Goal: Task Accomplishment & Management: Use online tool/utility

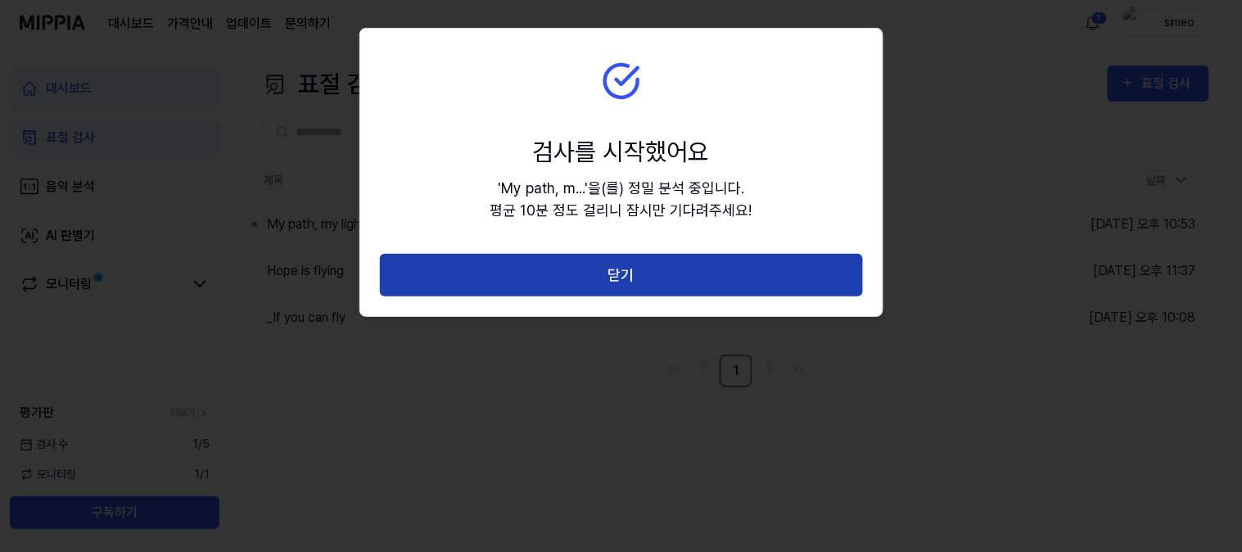
click at [623, 271] on button "닫기" at bounding box center [621, 275] width 483 height 43
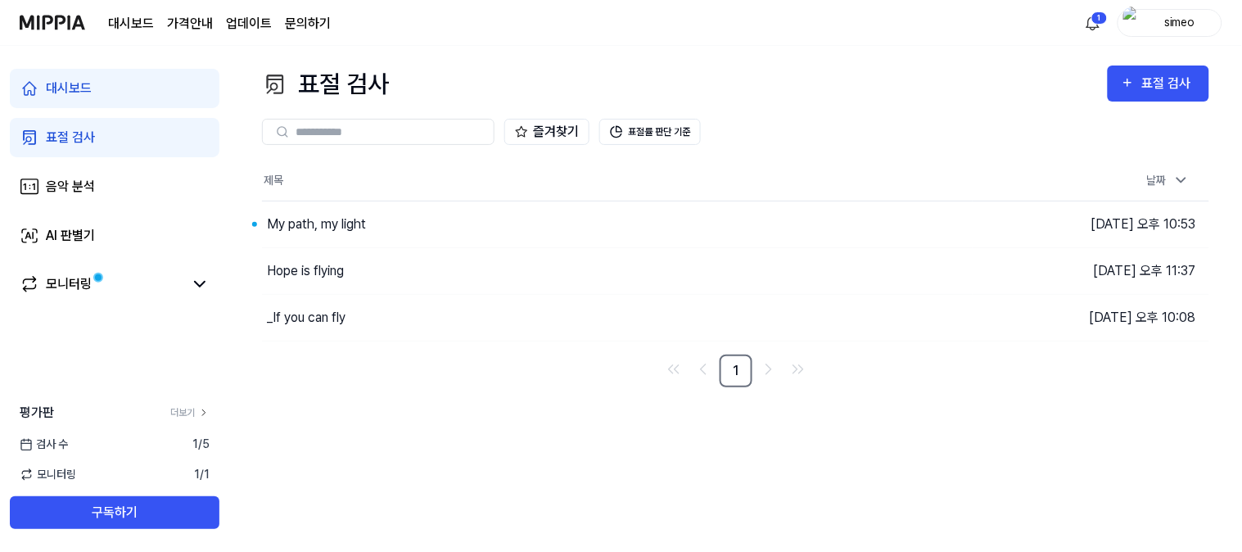
click at [461, 468] on div "표절 검사 표절 검사 표절 검사 음악 분석 AI 판별기 즐겨찾기 표절률 판단 기준 제목 날짜 My path, my light 이동하기 [DAT…" at bounding box center [735, 299] width 1013 height 506
click at [297, 224] on div "My path, my light" at bounding box center [316, 225] width 99 height 20
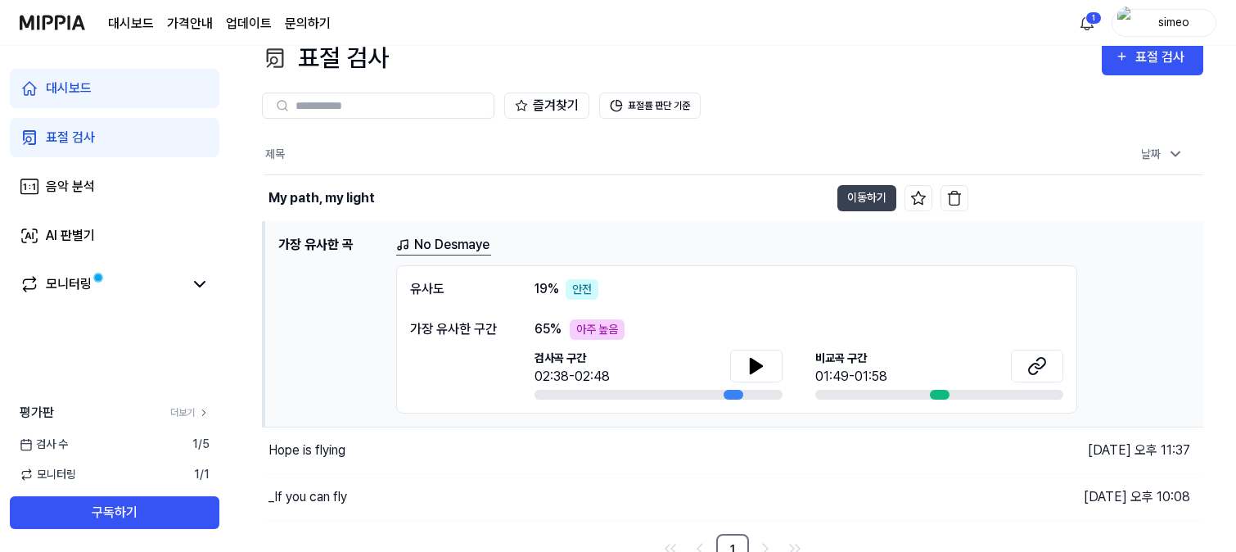
scroll to position [41, 0]
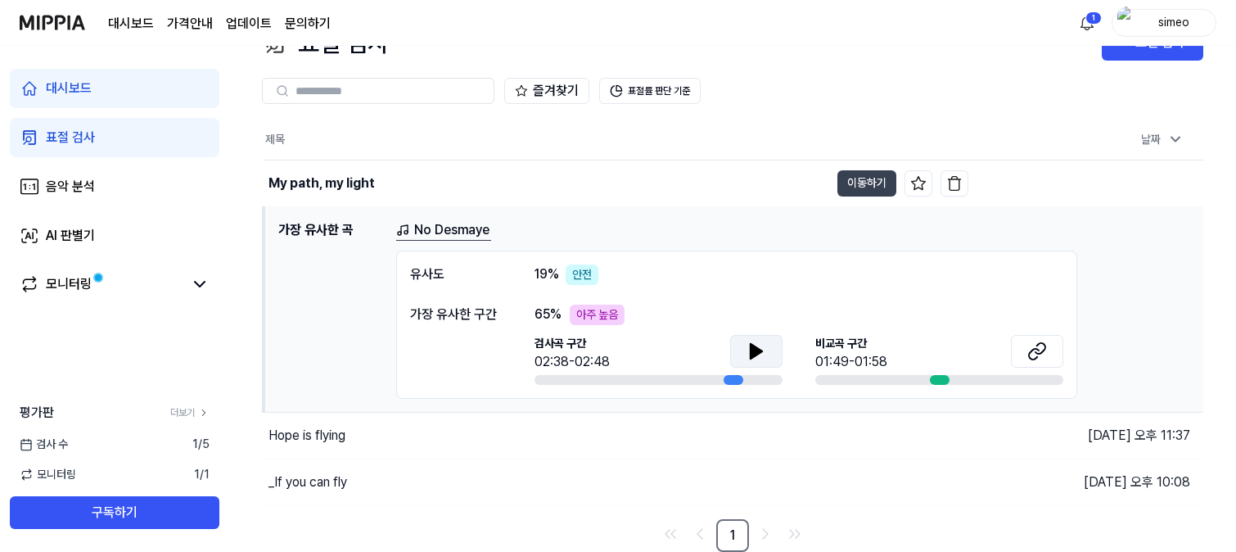
click at [753, 346] on icon at bounding box center [756, 351] width 11 height 15
click at [751, 347] on icon at bounding box center [756, 351] width 11 height 15
click at [938, 370] on div "[GEOGRAPHIC_DATA] 구간 01:49-01:58" at bounding box center [940, 353] width 248 height 37
click at [753, 346] on icon at bounding box center [753, 350] width 3 height 13
click at [759, 341] on icon at bounding box center [757, 351] width 20 height 20
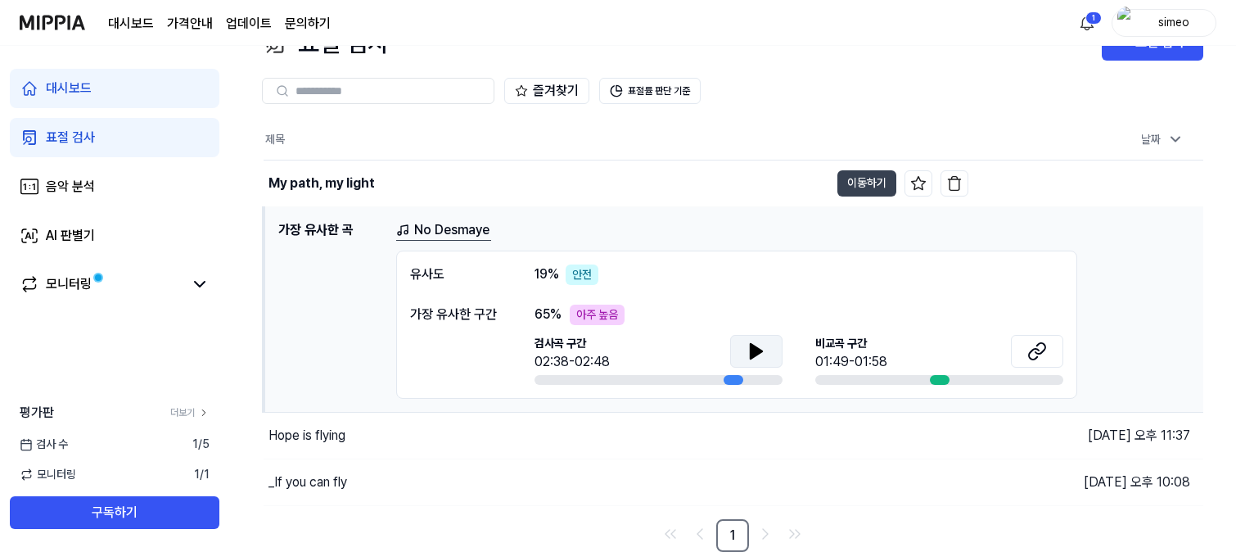
click at [947, 357] on div "[GEOGRAPHIC_DATA] 구간 01:49-01:58" at bounding box center [940, 353] width 248 height 37
click at [1028, 340] on button at bounding box center [1037, 351] width 52 height 33
click at [757, 341] on icon at bounding box center [757, 351] width 20 height 20
click at [919, 344] on div "[GEOGRAPHIC_DATA] 구간 01:49-01:58" at bounding box center [940, 353] width 248 height 37
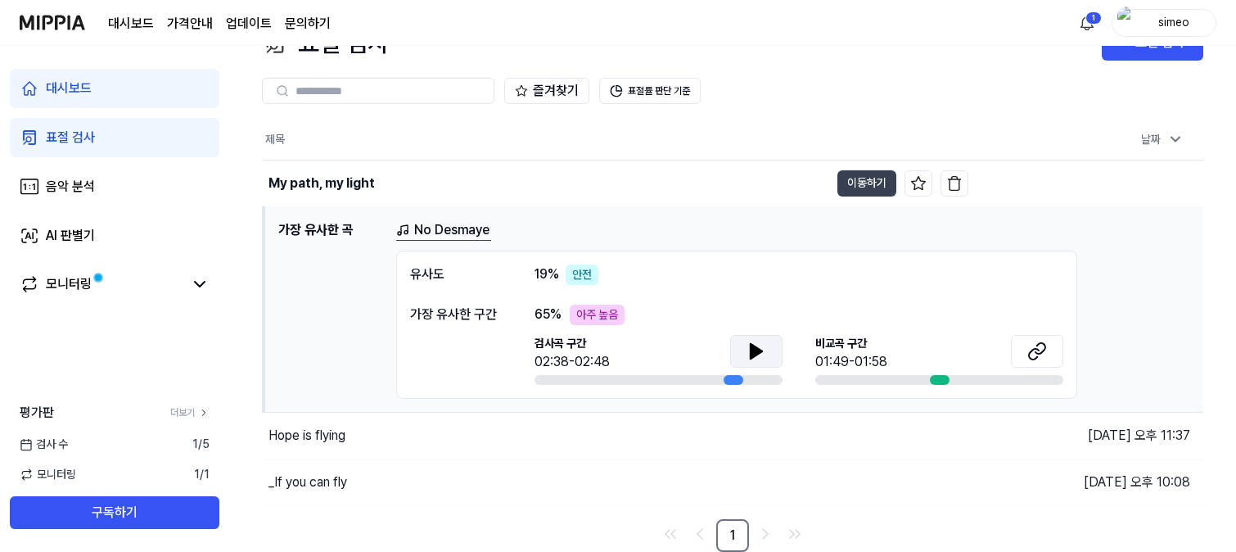
click at [938, 378] on div at bounding box center [940, 380] width 20 height 10
click at [1033, 349] on icon at bounding box center [1034, 353] width 10 height 11
click at [300, 432] on div "Hope is flying" at bounding box center [307, 436] width 77 height 20
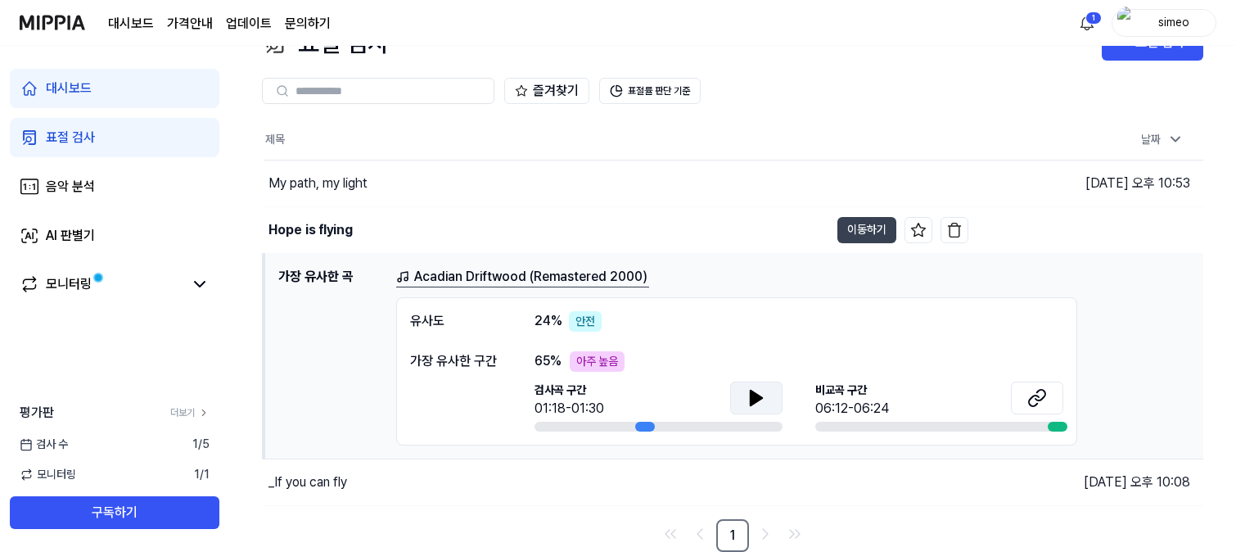
click at [753, 394] on icon at bounding box center [756, 398] width 11 height 15
click at [753, 394] on icon at bounding box center [753, 397] width 3 height 13
click at [753, 394] on icon at bounding box center [756, 398] width 11 height 15
click at [753, 394] on icon at bounding box center [753, 397] width 3 height 13
click at [766, 387] on button at bounding box center [756, 398] width 52 height 33
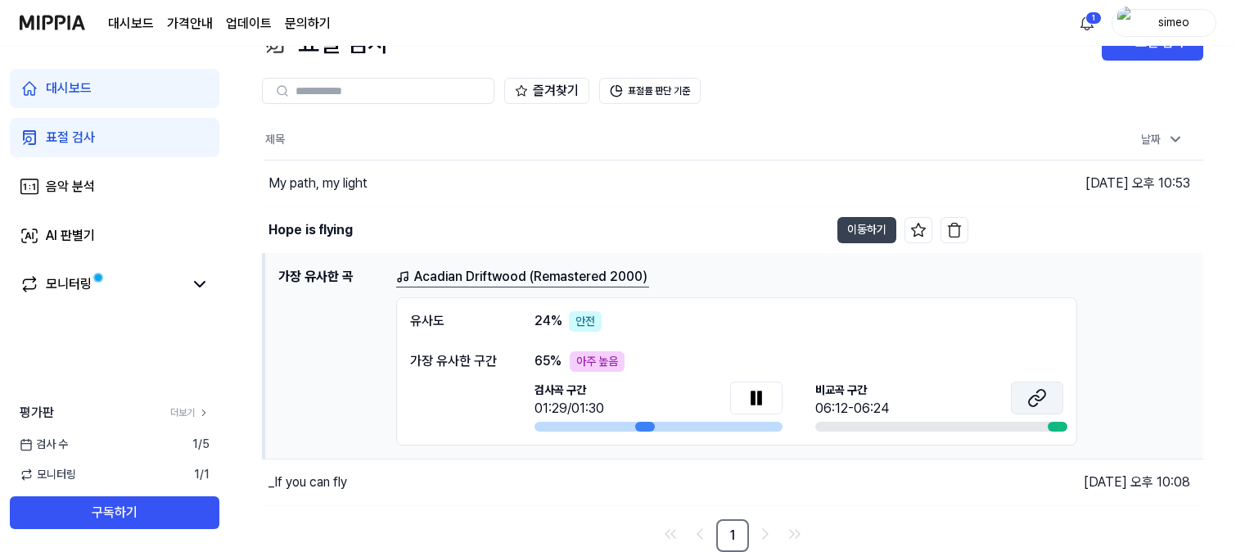
click at [1041, 396] on icon at bounding box center [1038, 398] width 20 height 20
click at [750, 382] on button at bounding box center [756, 398] width 52 height 33
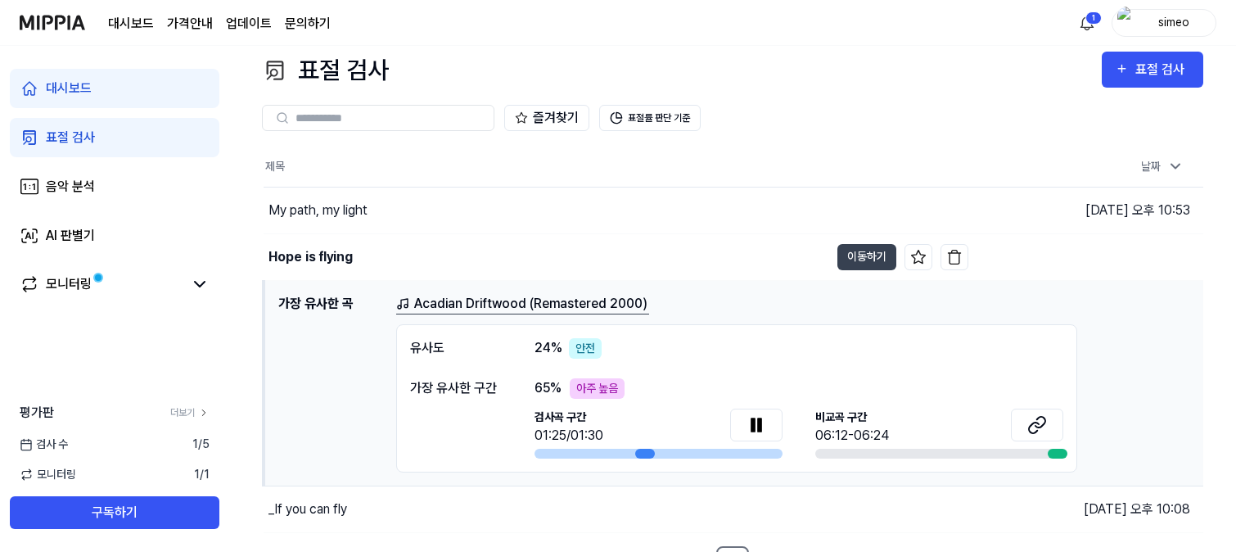
scroll to position [0, 0]
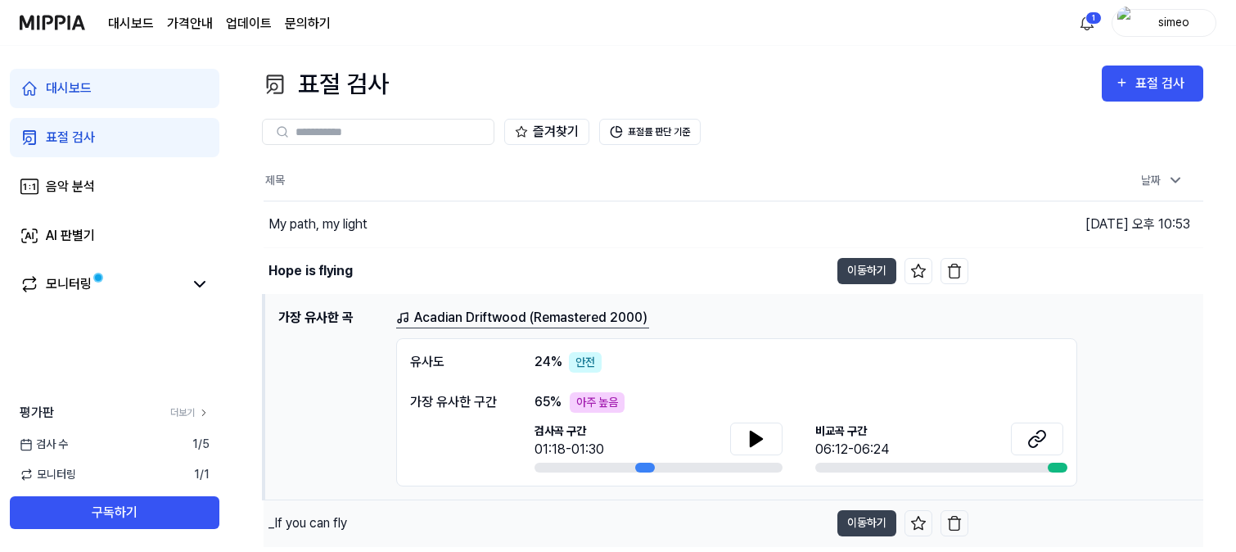
click at [311, 527] on div "_If you can fly" at bounding box center [308, 523] width 79 height 20
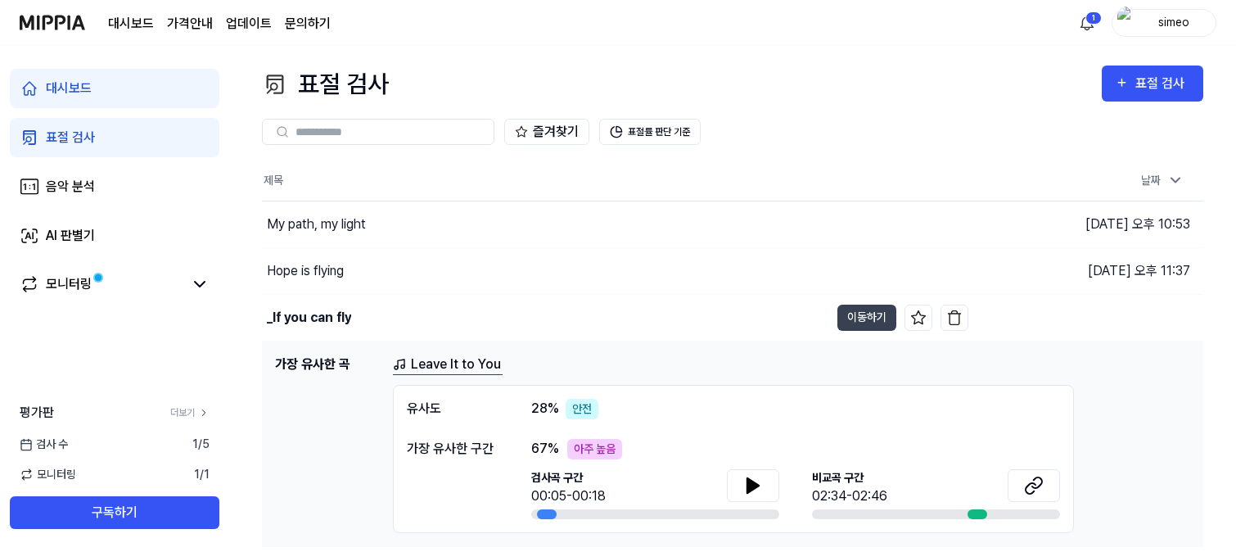
click at [70, 135] on div "표절 검사" at bounding box center [70, 138] width 49 height 20
click at [79, 88] on div "대시보드" at bounding box center [69, 89] width 46 height 20
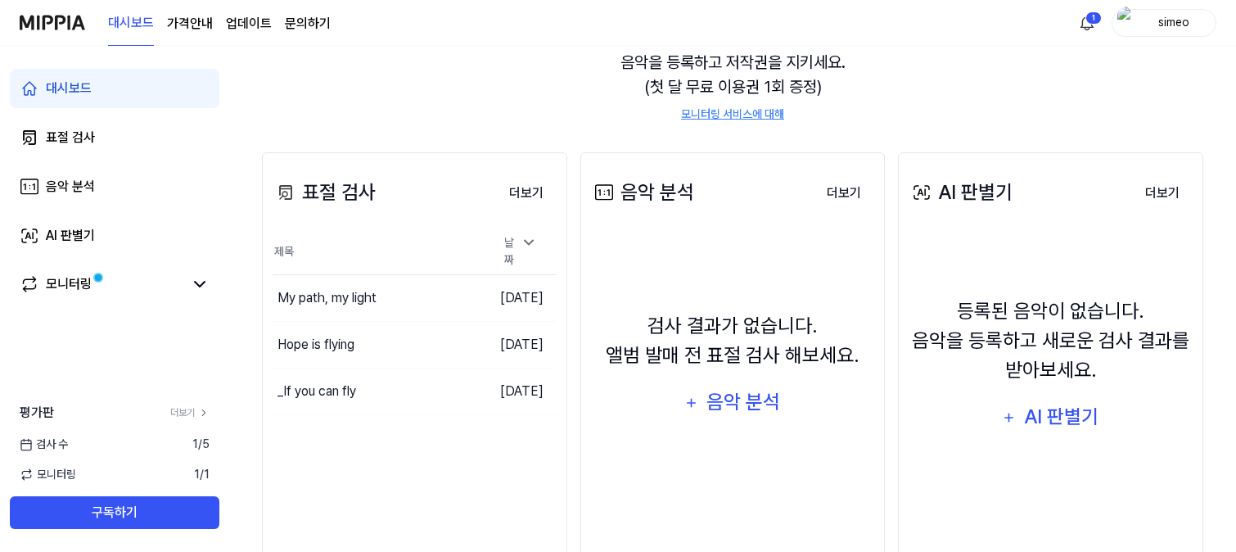
scroll to position [223, 0]
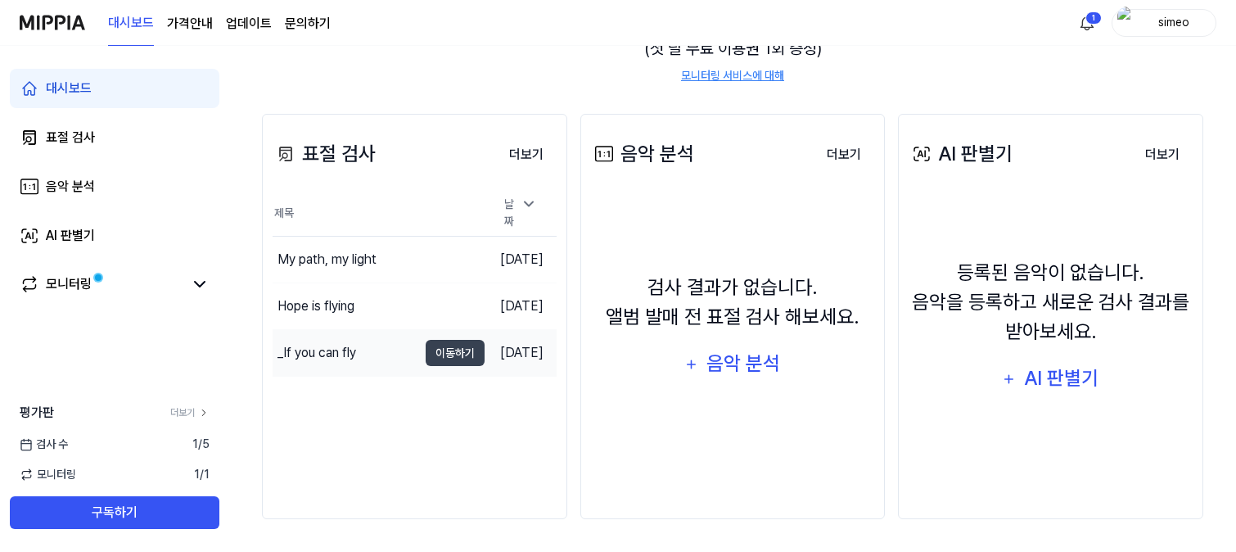
click at [308, 344] on div "_If you can fly" at bounding box center [317, 353] width 79 height 20
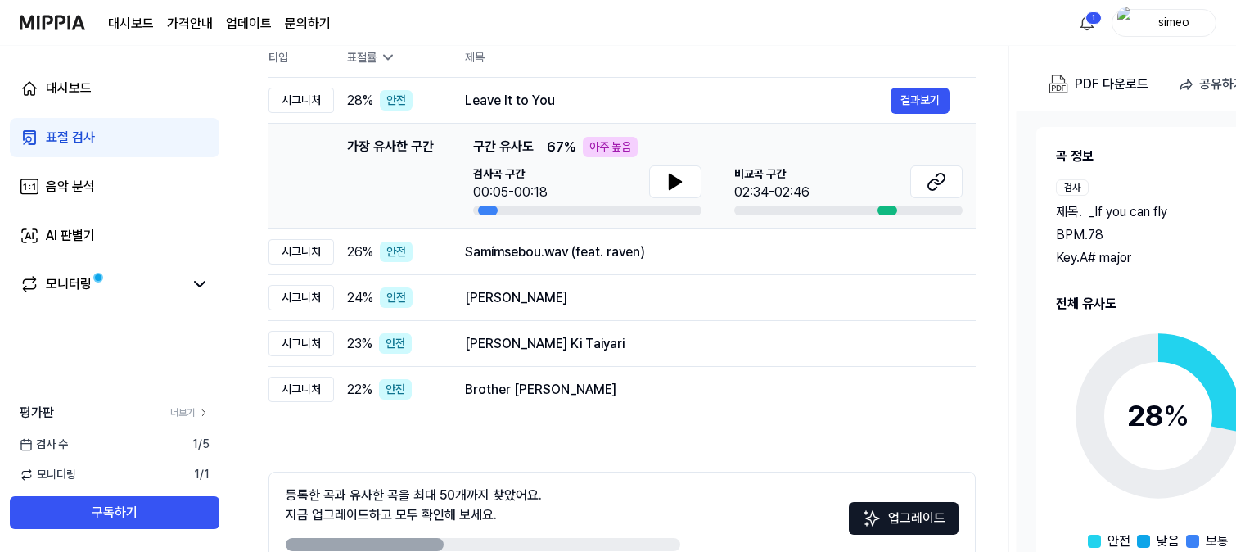
scroll to position [91, 0]
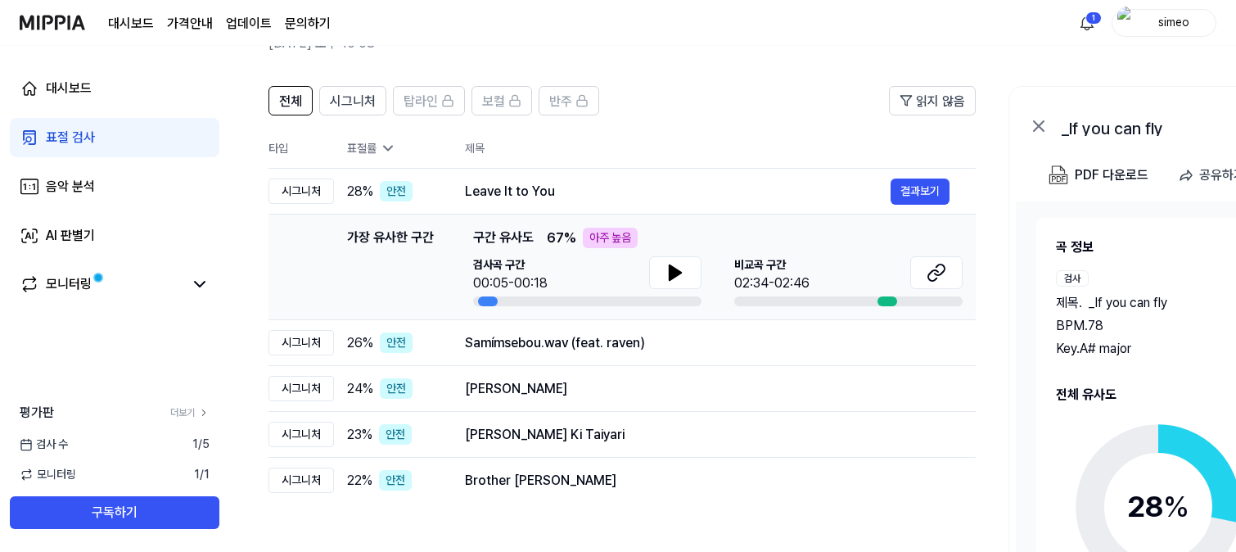
scroll to position [223, 0]
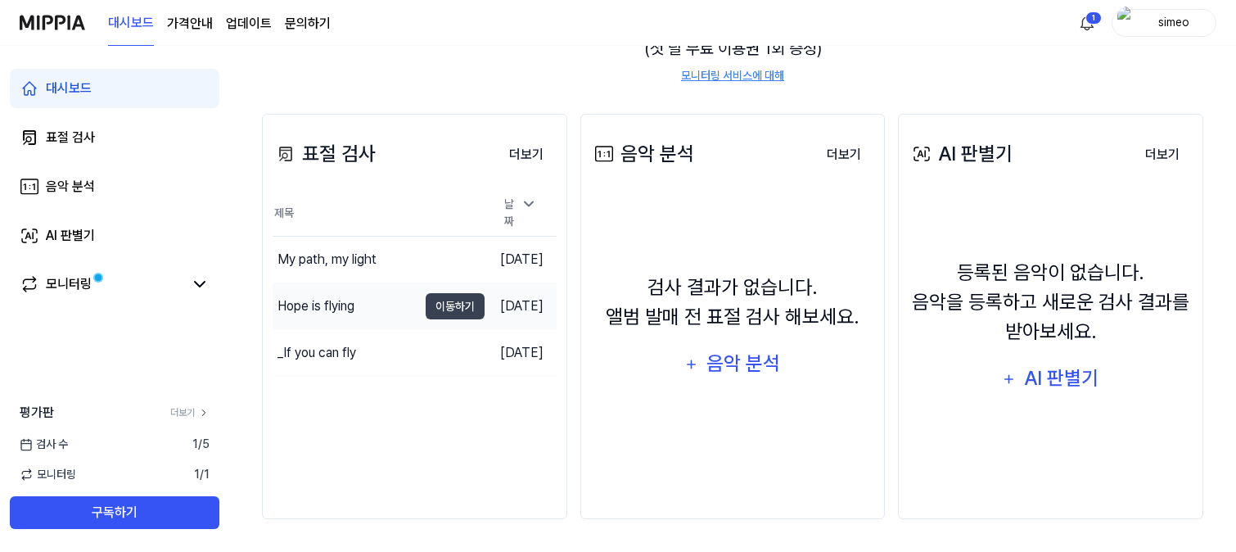
click at [338, 297] on div "Hope is flying" at bounding box center [316, 306] width 77 height 20
click at [305, 250] on div "My path, my light" at bounding box center [327, 260] width 99 height 20
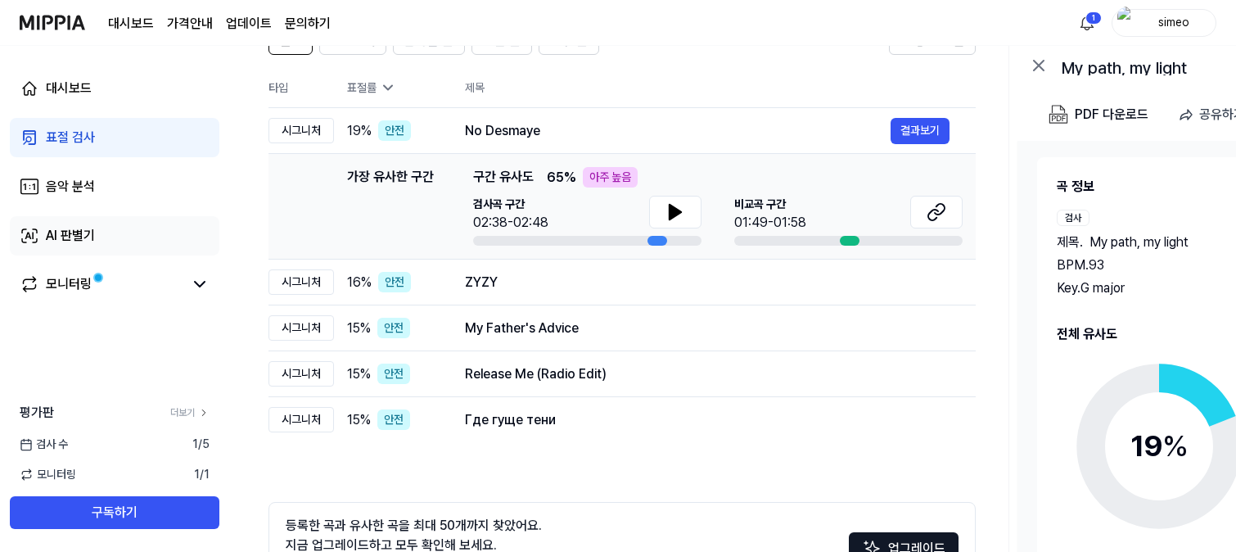
scroll to position [91, 0]
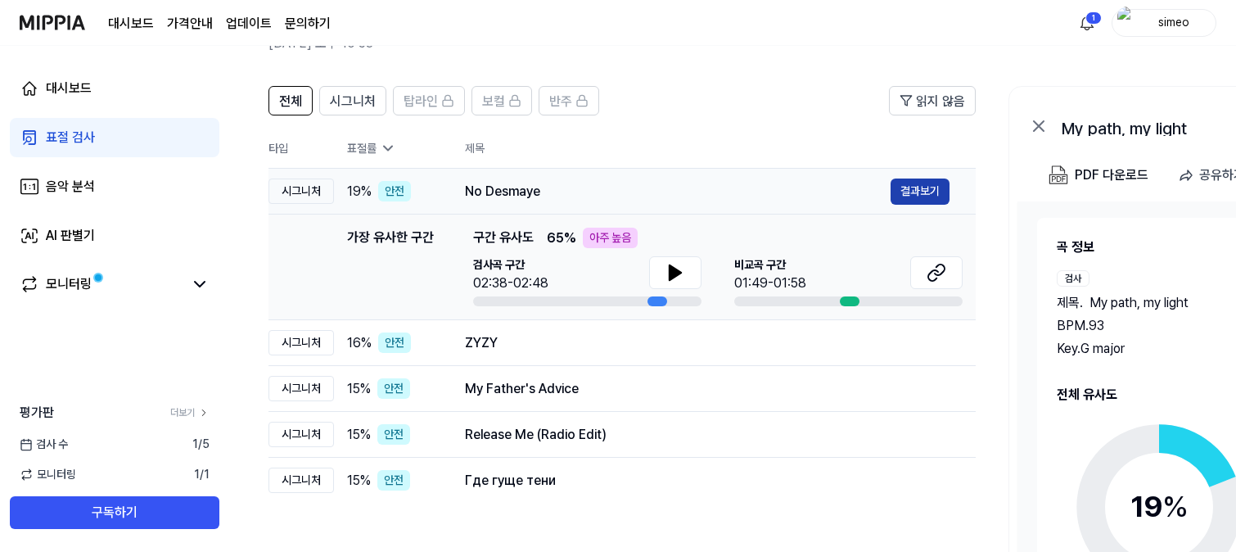
click at [929, 185] on button "결과보기" at bounding box center [920, 192] width 59 height 26
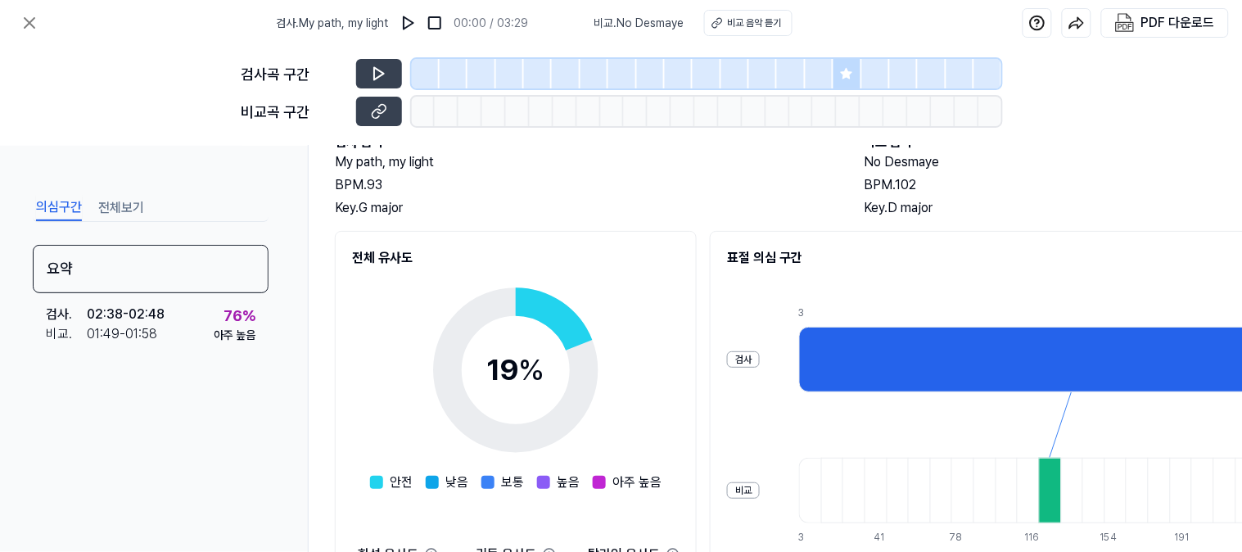
scroll to position [0, 0]
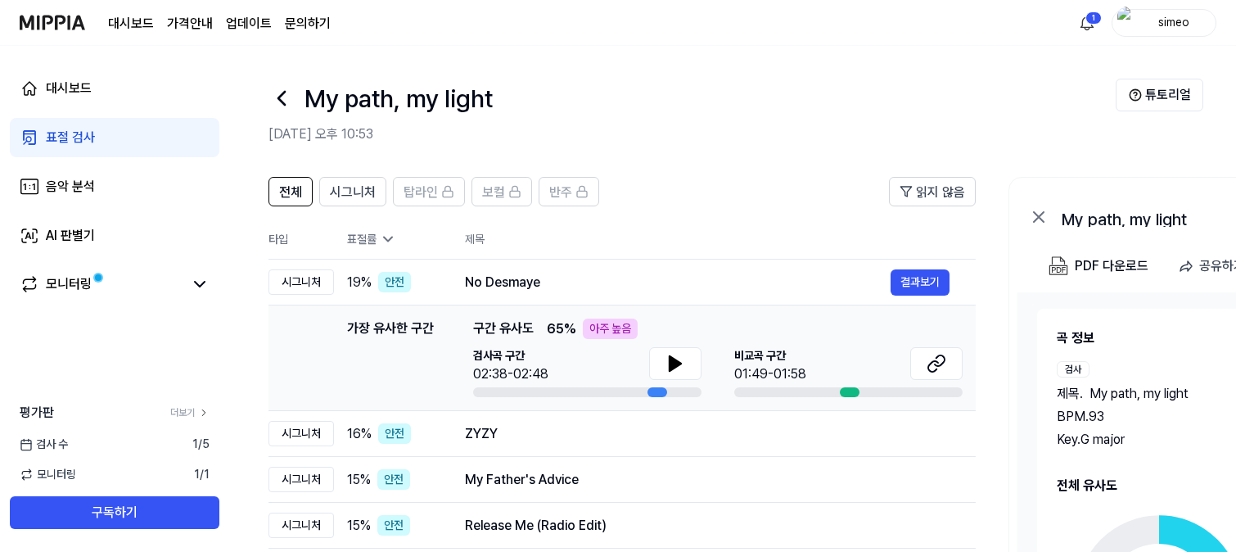
click at [60, 128] on div "표절 검사" at bounding box center [70, 138] width 49 height 20
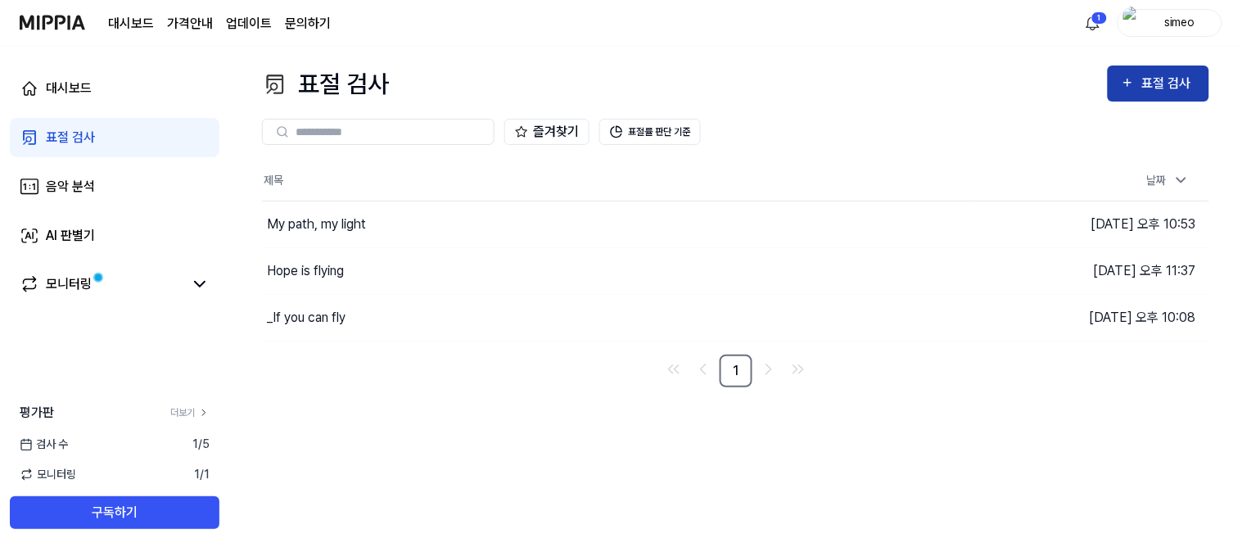
click at [1176, 84] on div "표절 검사" at bounding box center [1168, 83] width 55 height 21
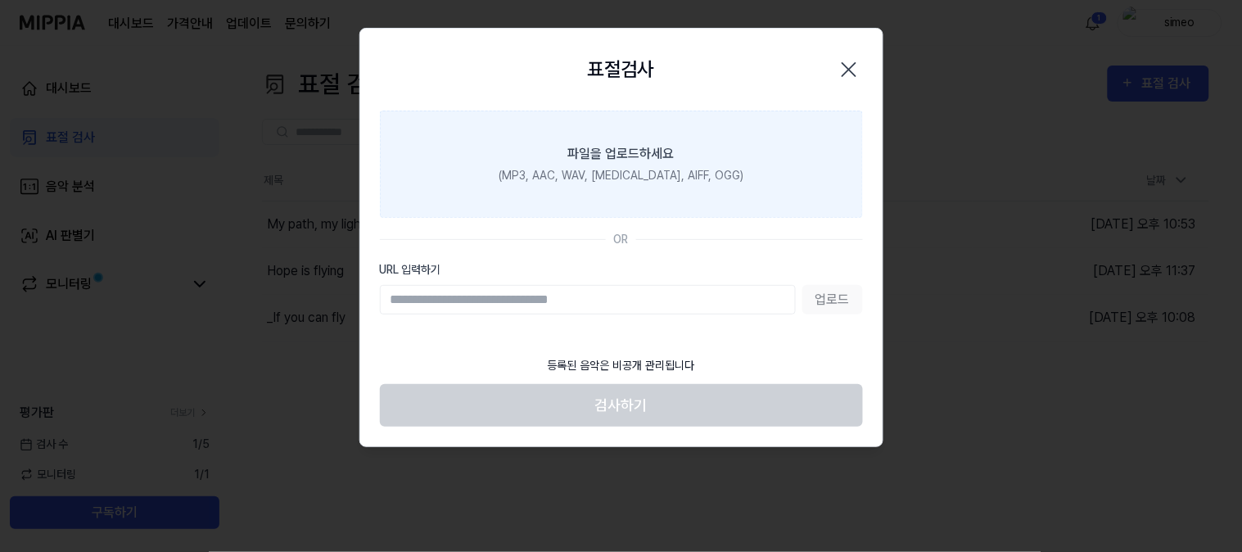
click at [631, 178] on div "(MP3, AAC, WAV, [MEDICAL_DATA], AIFF, OGG)" at bounding box center [621, 175] width 245 height 17
click at [0, 0] on input "파일을 업로드하세요 (MP3, AAC, WAV, [MEDICAL_DATA], AIFF, OGG)" at bounding box center [0, 0] width 0 height 0
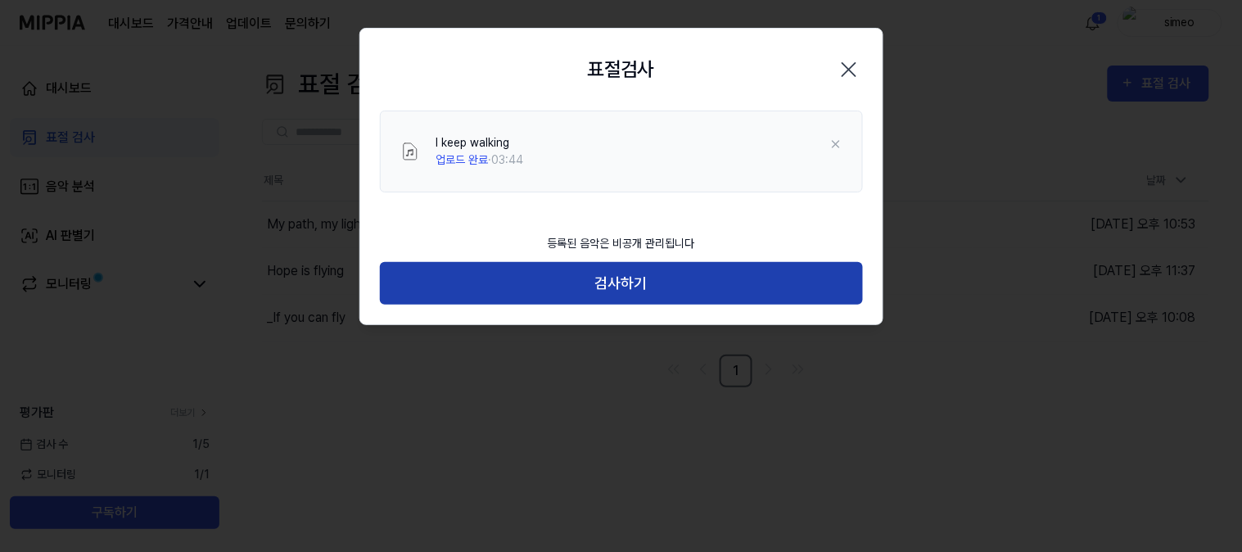
click at [626, 277] on button "검사하기" at bounding box center [621, 283] width 483 height 43
